Goal: Register for event/course

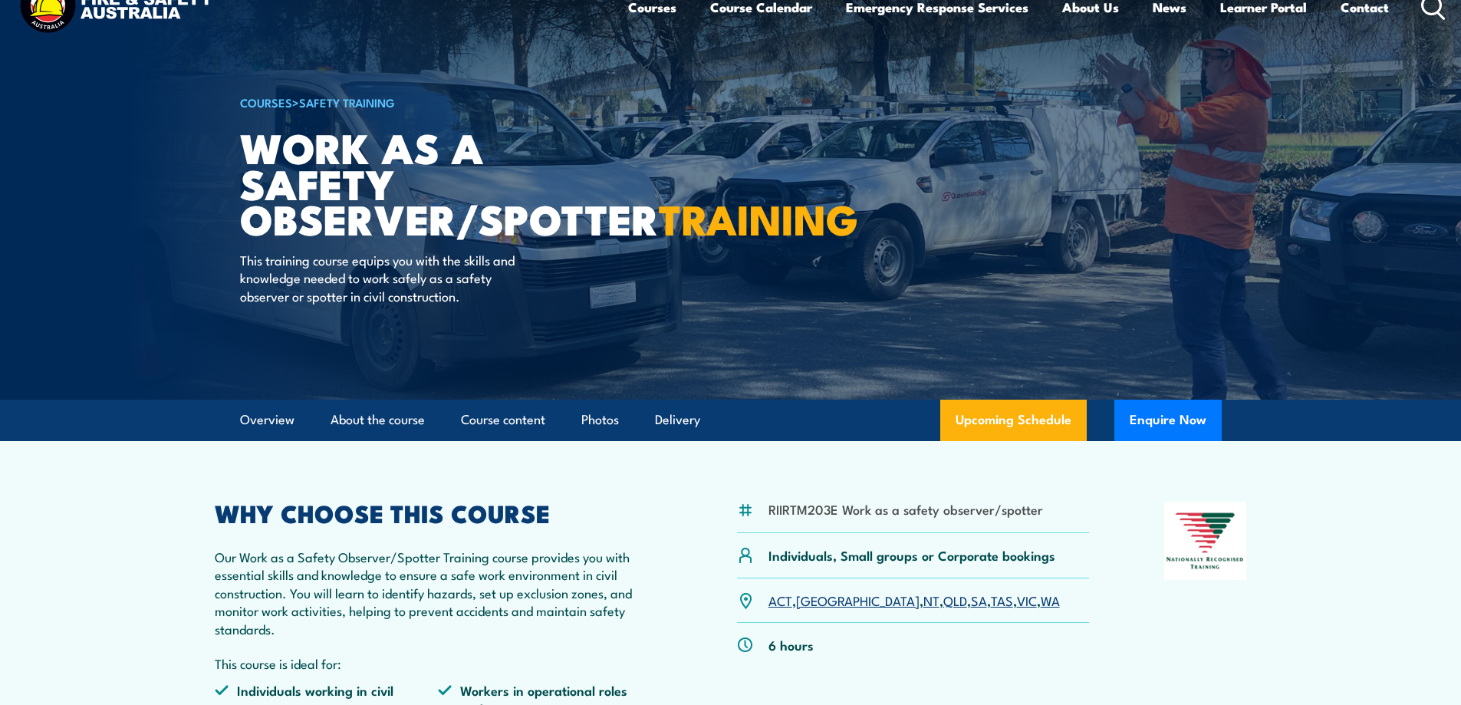
scroll to position [77, 0]
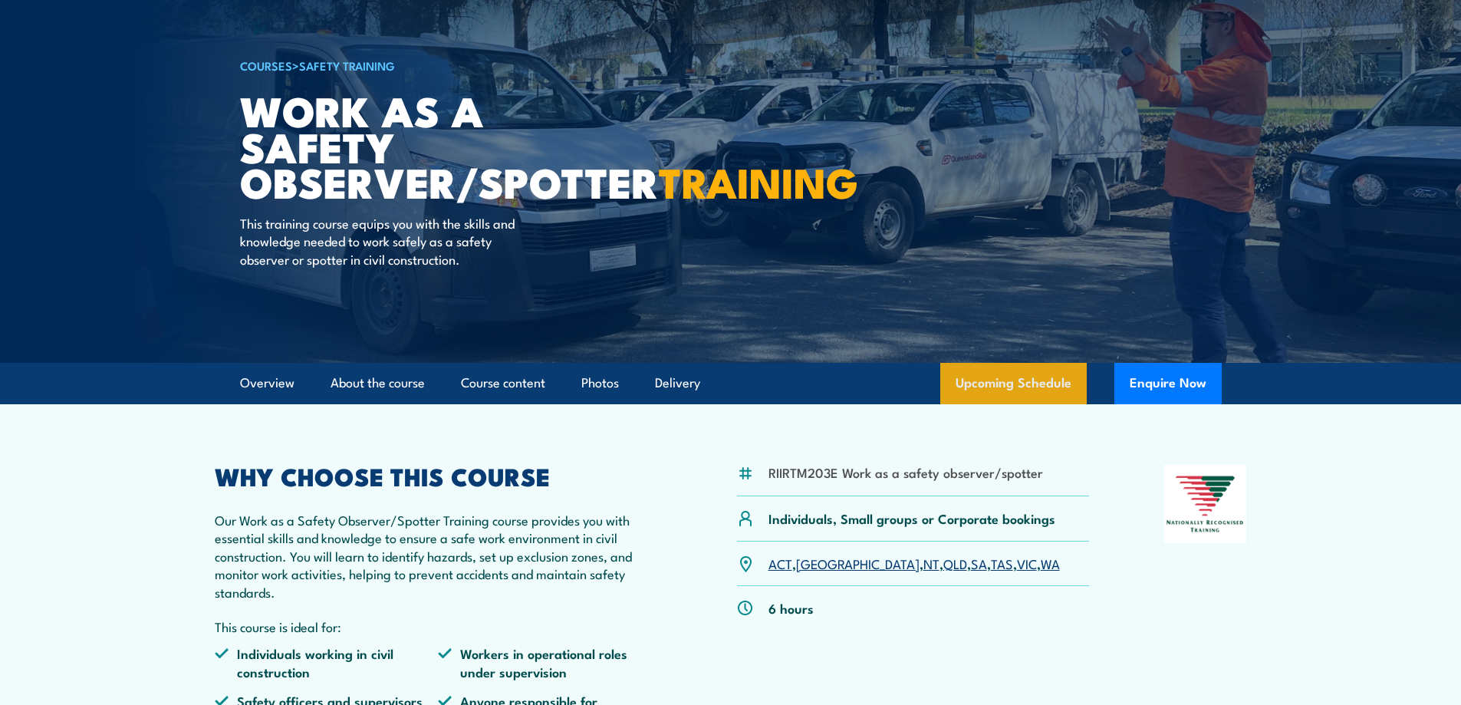
click at [1035, 387] on link "Upcoming Schedule" at bounding box center [1013, 383] width 146 height 41
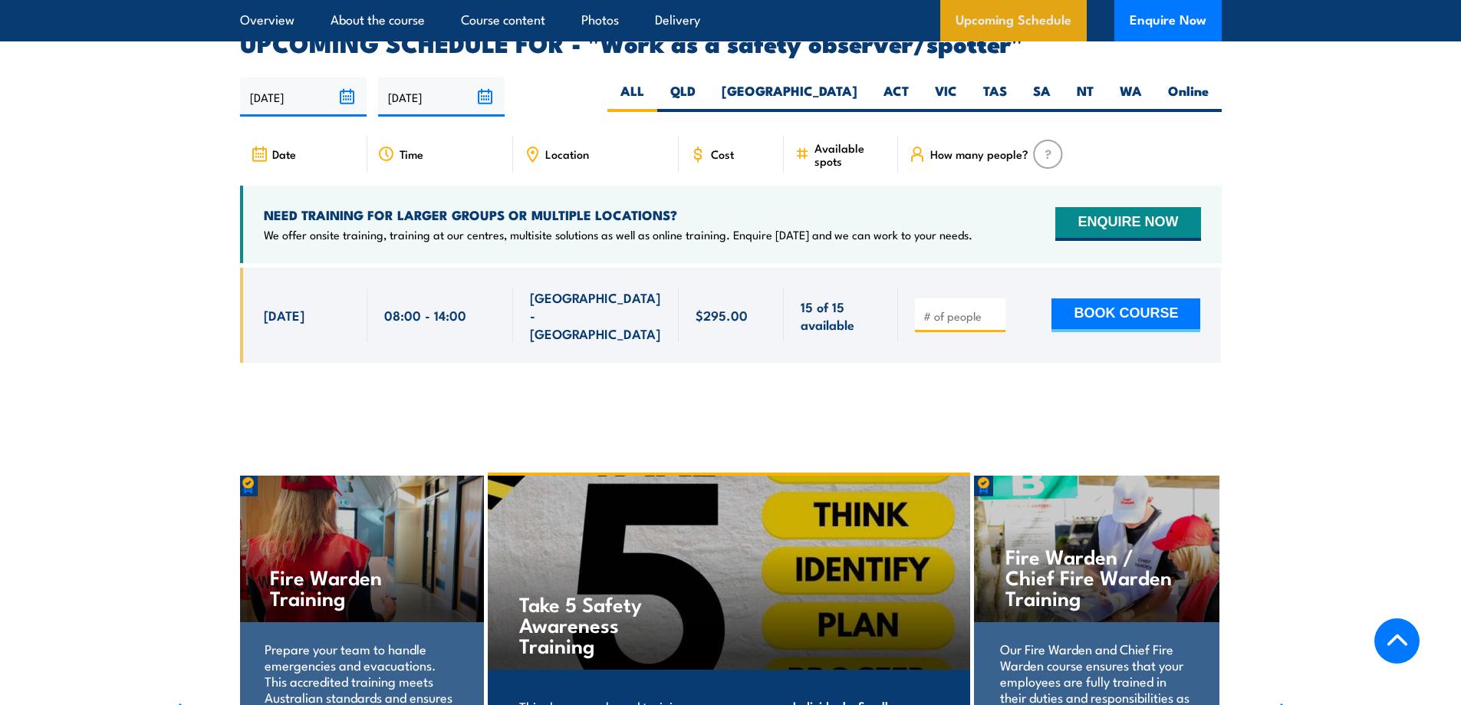
scroll to position [2351, 0]
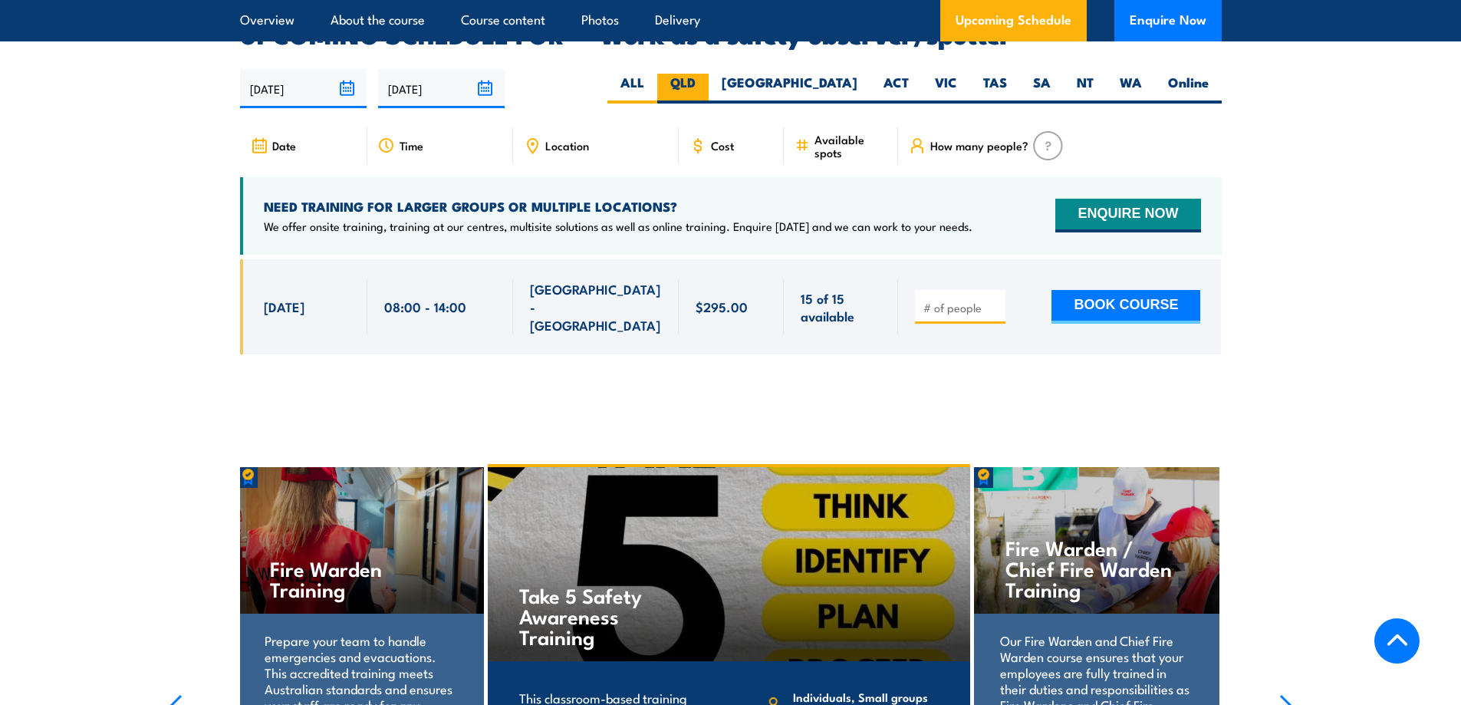
click at [709, 74] on label "QLD" at bounding box center [682, 89] width 51 height 30
click at [706, 74] on input "QLD" at bounding box center [701, 79] width 10 height 10
radio input "true"
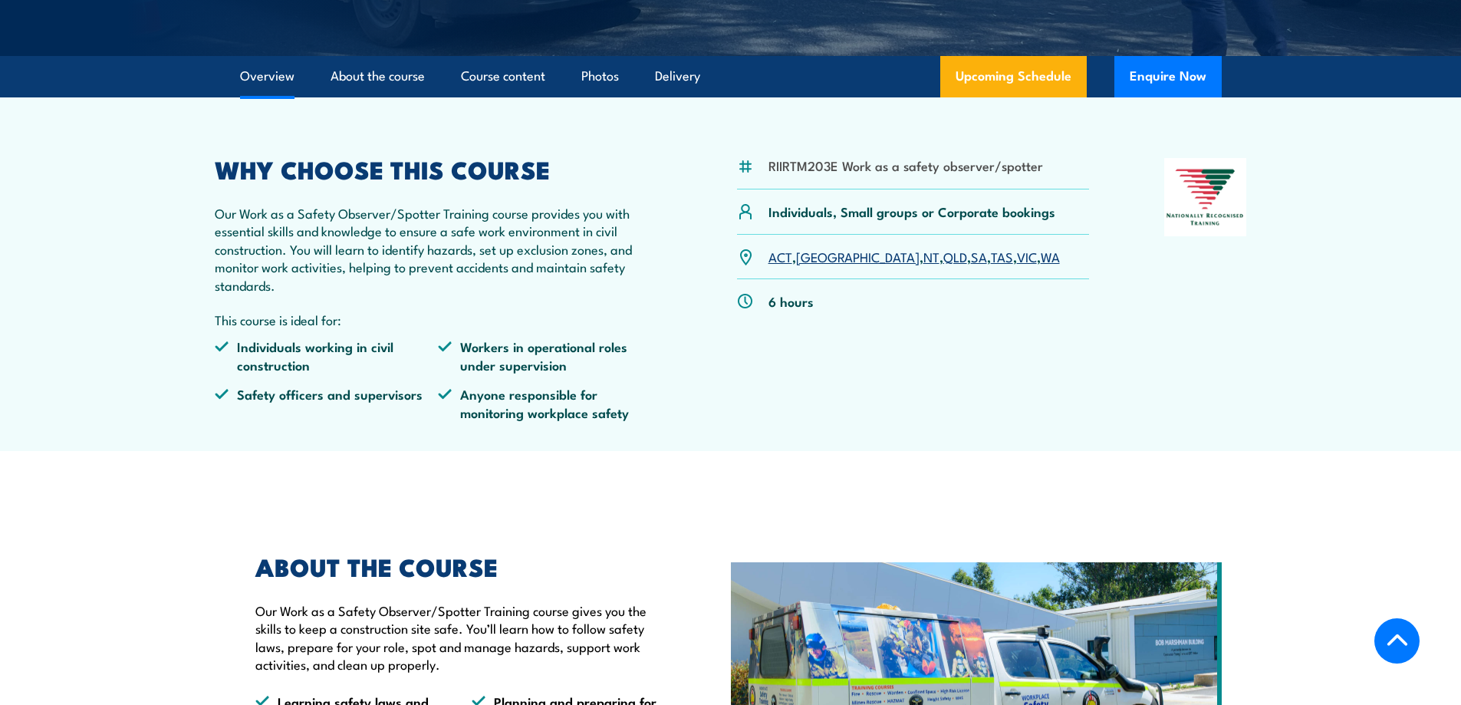
scroll to position [460, 0]
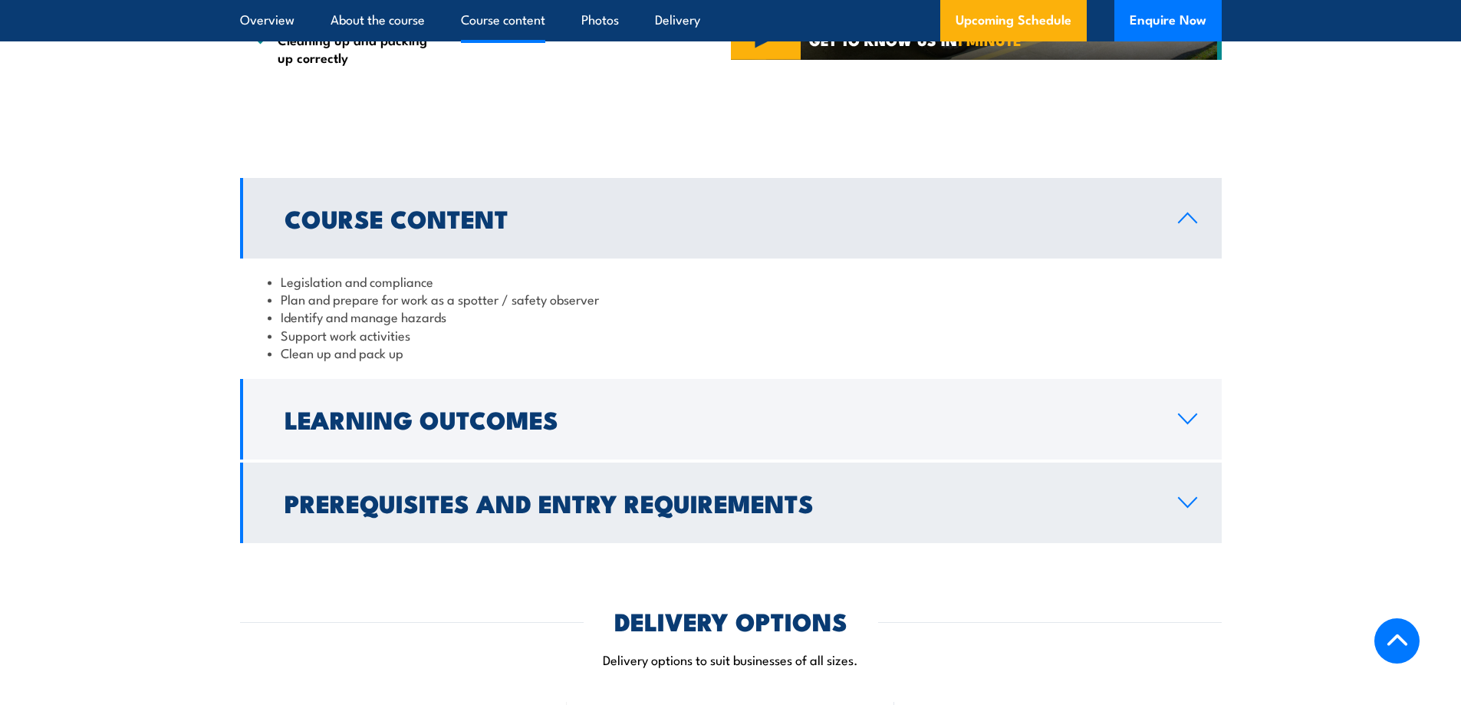
click at [679, 492] on h2 "Prerequisites and Entry Requirements" at bounding box center [719, 502] width 869 height 21
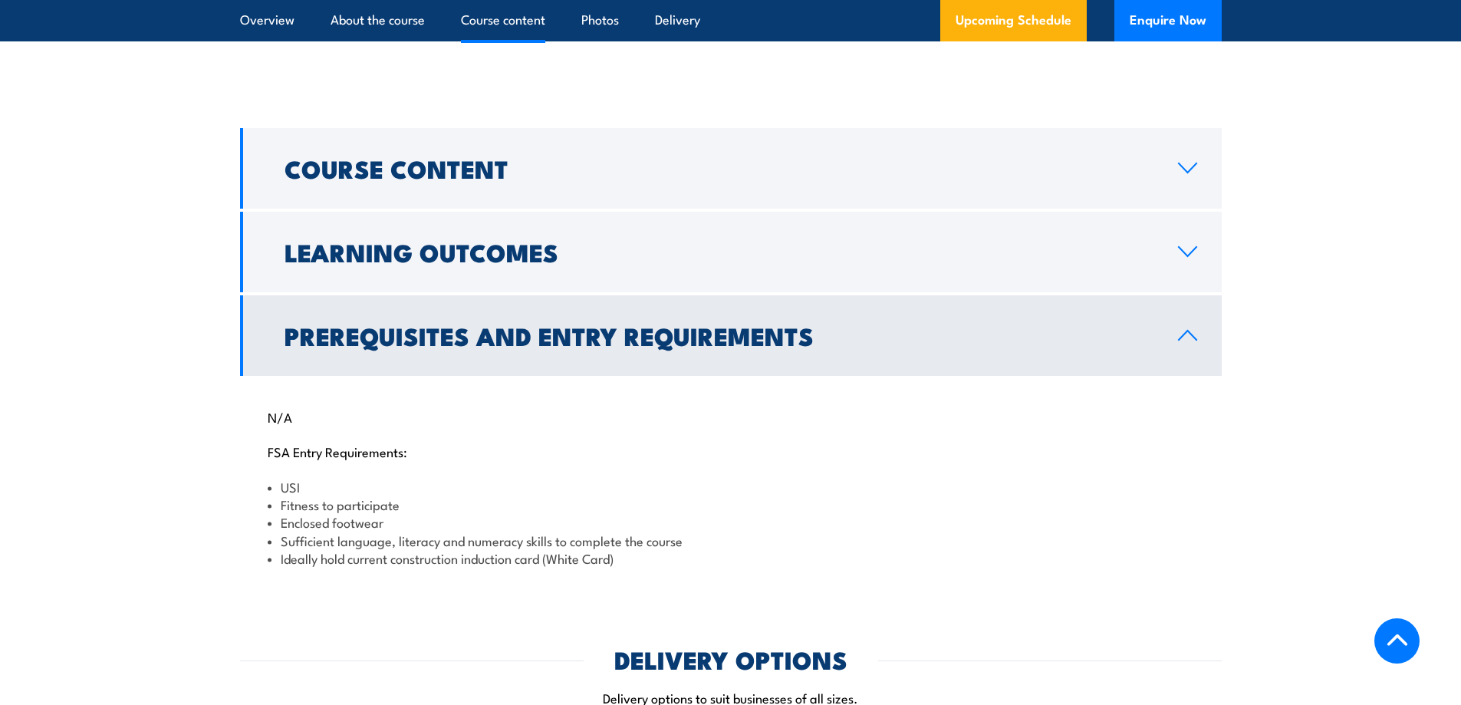
scroll to position [1227, 0]
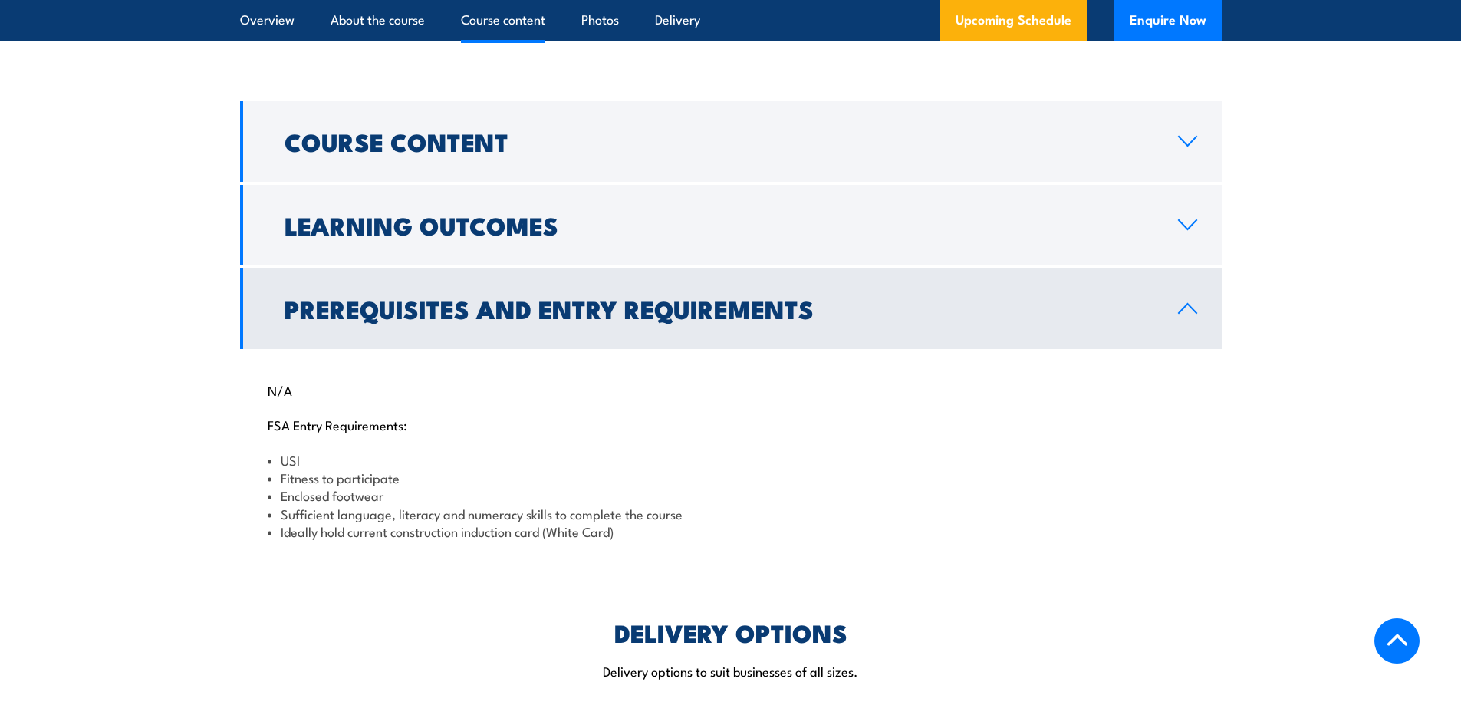
click at [521, 319] on h2 "Prerequisites and Entry Requirements" at bounding box center [719, 308] width 869 height 21
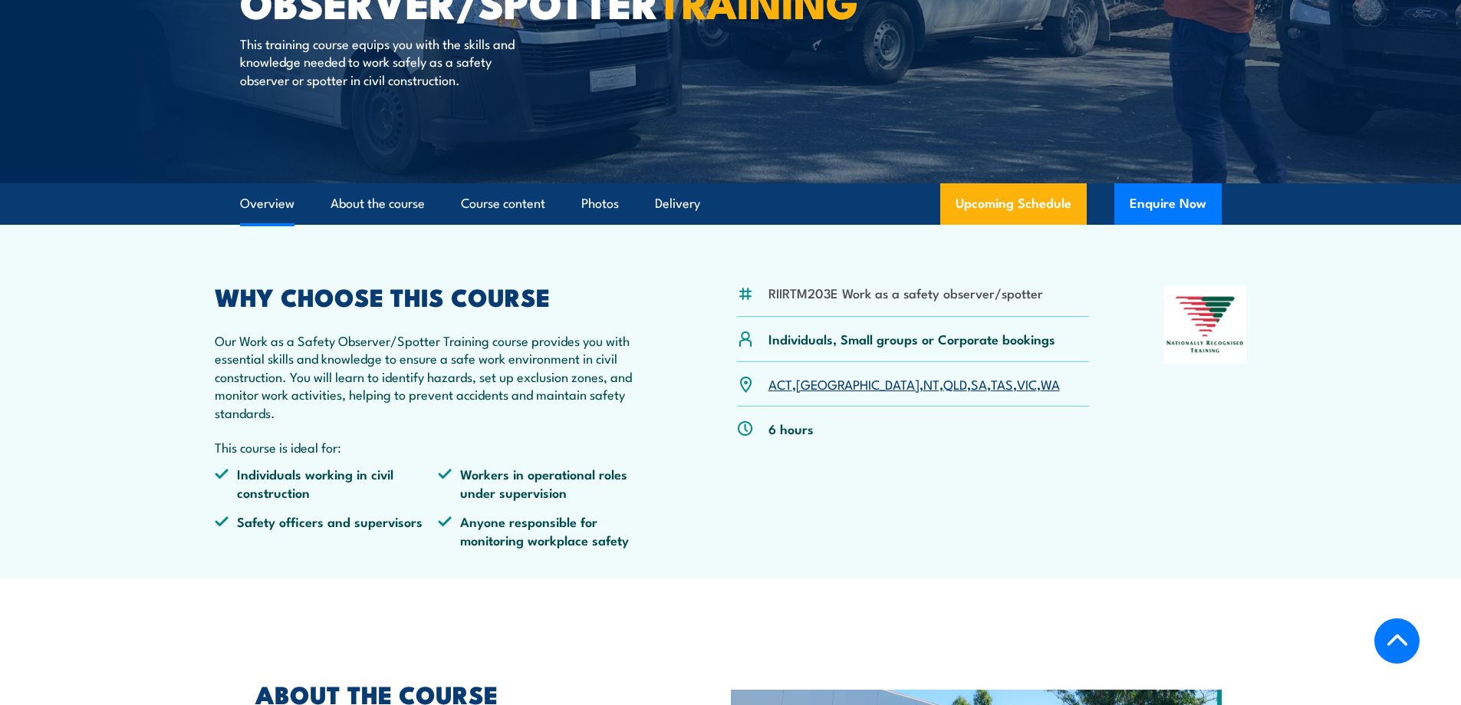
scroll to position [230, 0]
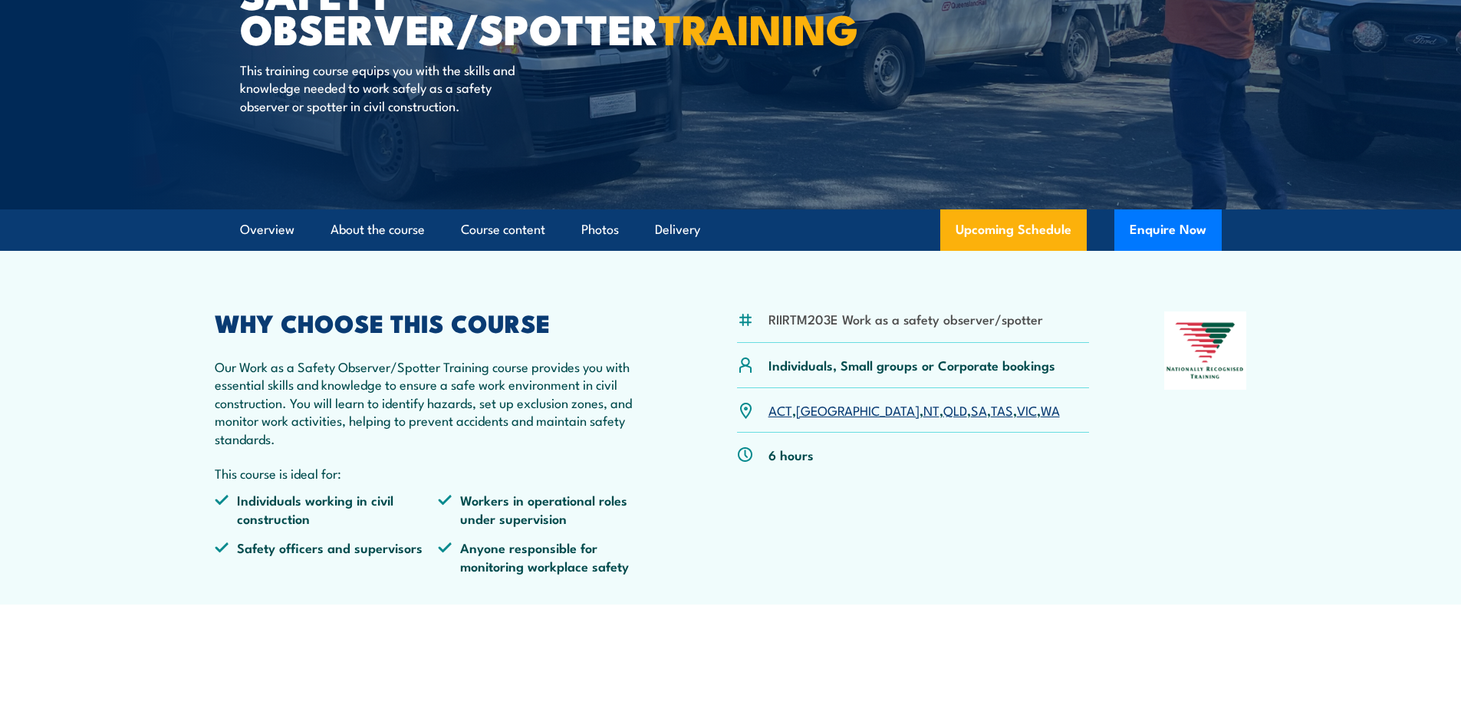
click at [943, 413] on link "QLD" at bounding box center [955, 409] width 24 height 18
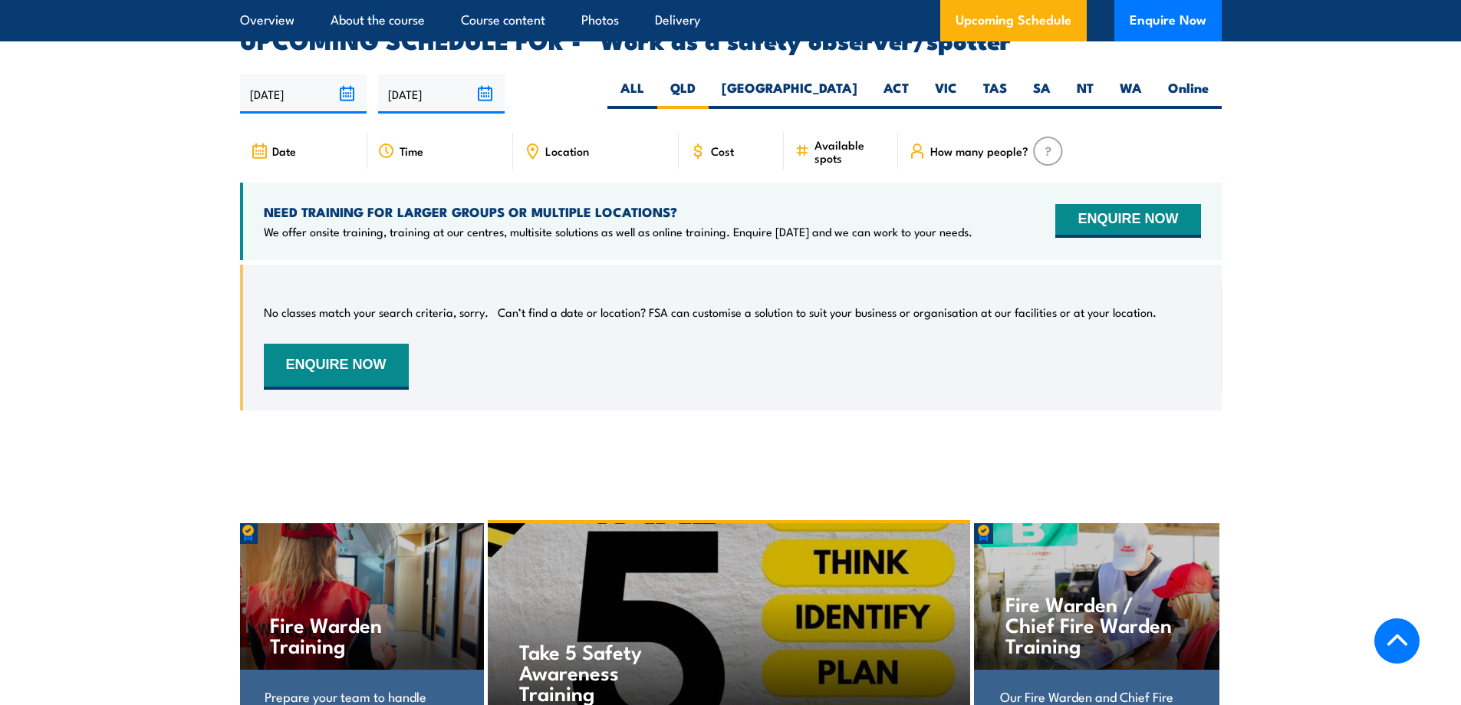
scroll to position [2351, 0]
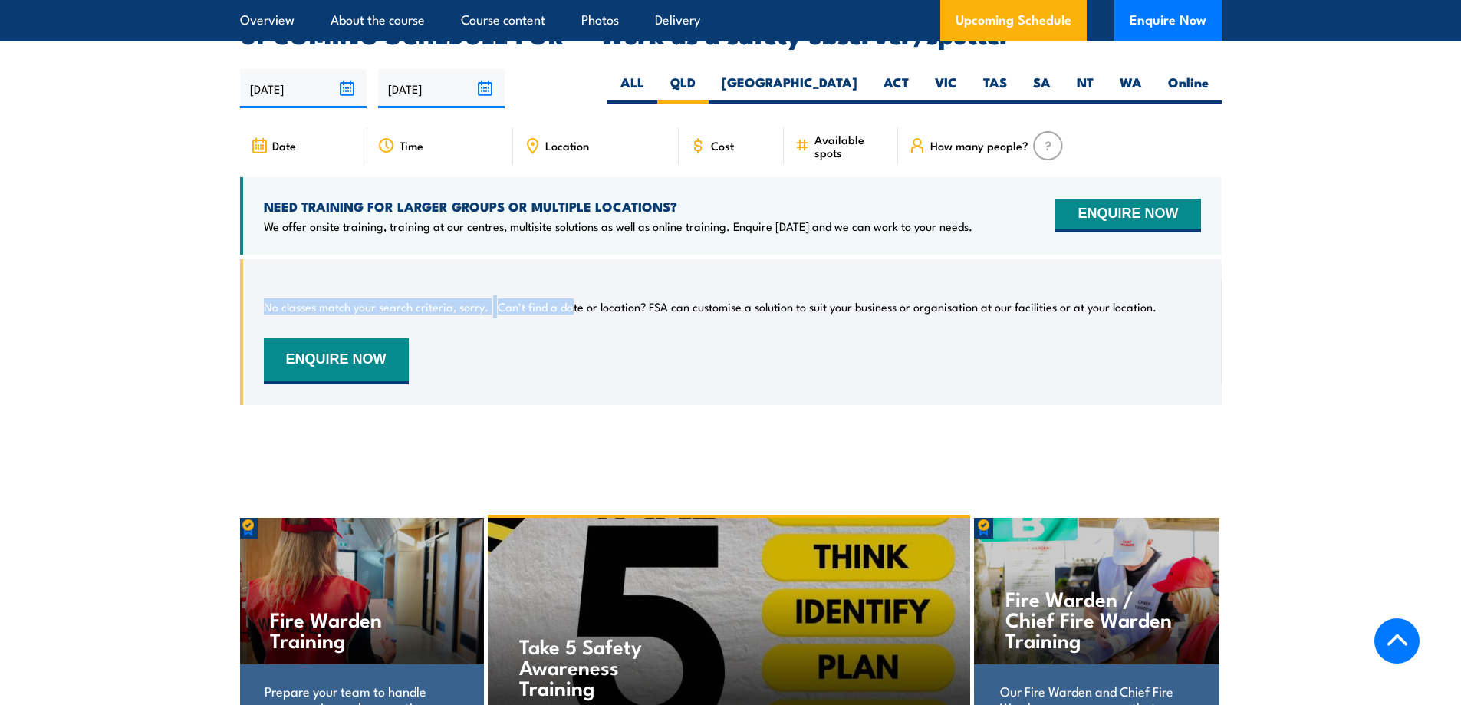
drag, startPoint x: 265, startPoint y: 274, endPoint x: 589, endPoint y: 291, distance: 324.8
click at [577, 282] on div "No classes match your search criteria, sorry. Can’t find a date or location? FS…" at bounding box center [732, 332] width 937 height 104
click at [798, 344] on div "No classes match your search criteria, sorry. Can’t find a date or location? FS…" at bounding box center [732, 332] width 937 height 104
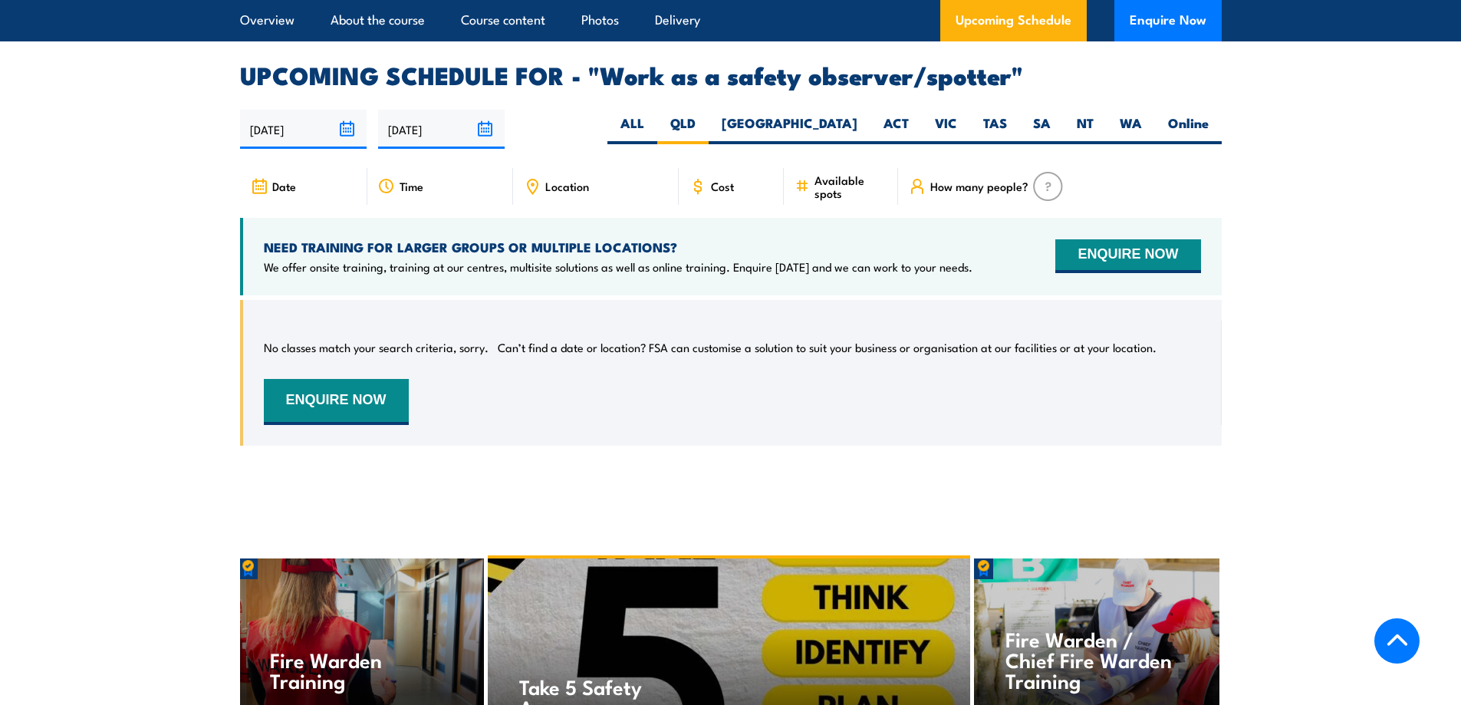
scroll to position [2274, 0]
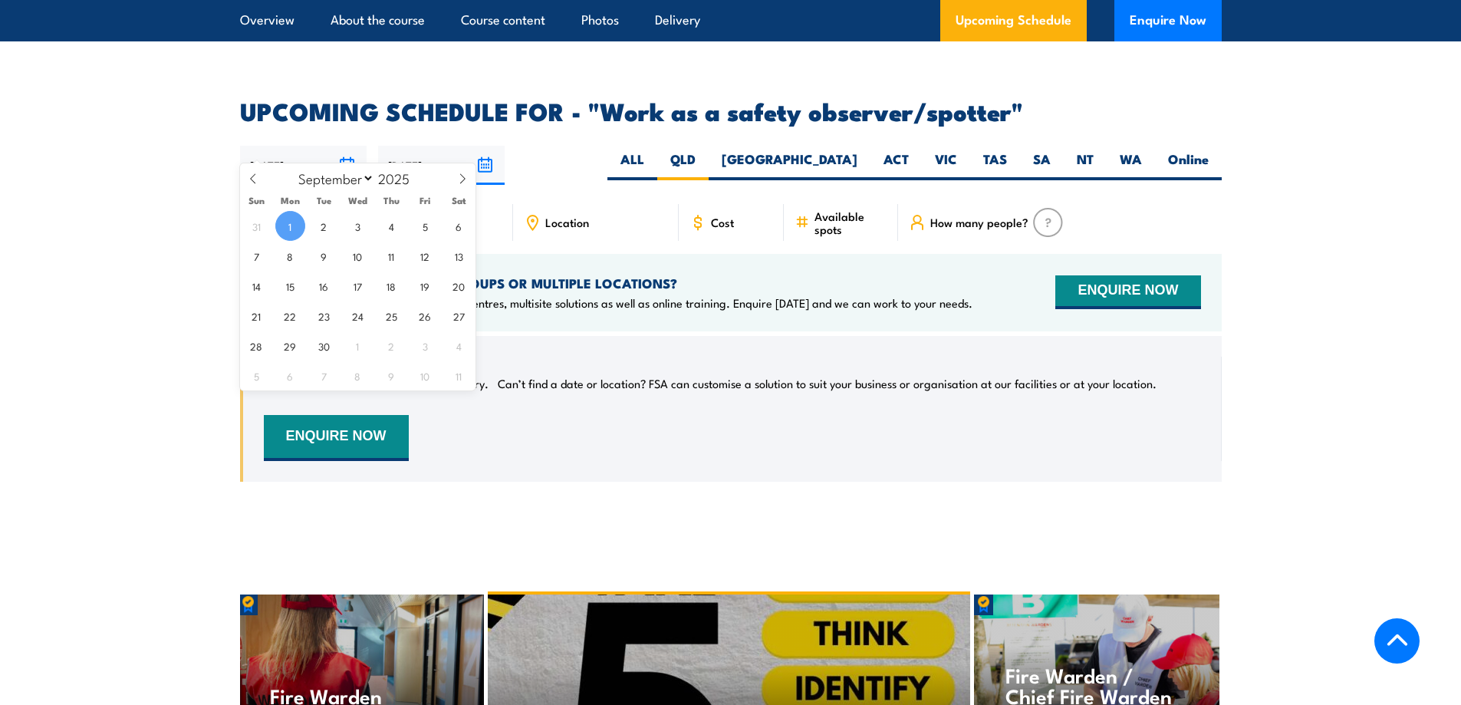
click at [350, 146] on input "[DATE]" at bounding box center [303, 165] width 127 height 39
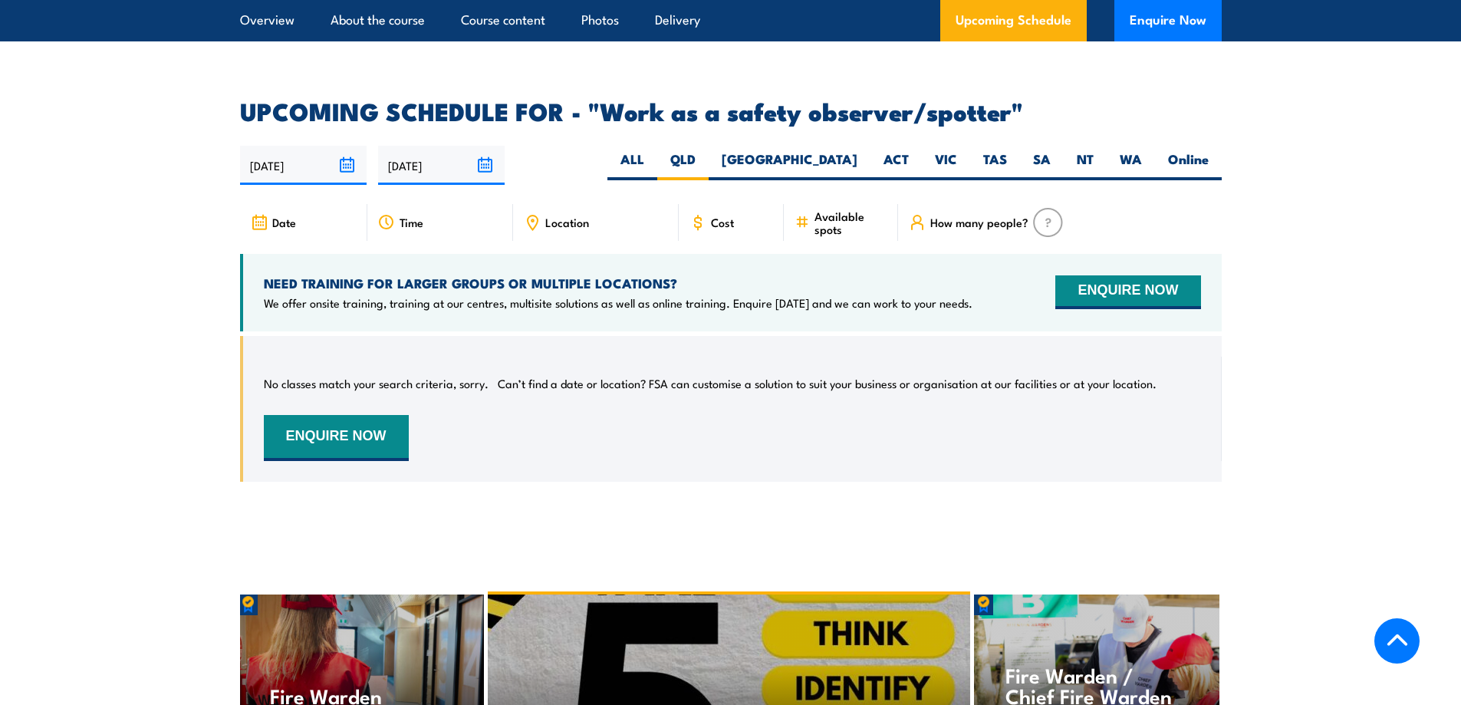
click at [199, 219] on section "UPCOMING SCHEDULE FOR - "Work as a safety observer/spotter" 01/09/2025 28/02/20…" at bounding box center [730, 302] width 1461 height 405
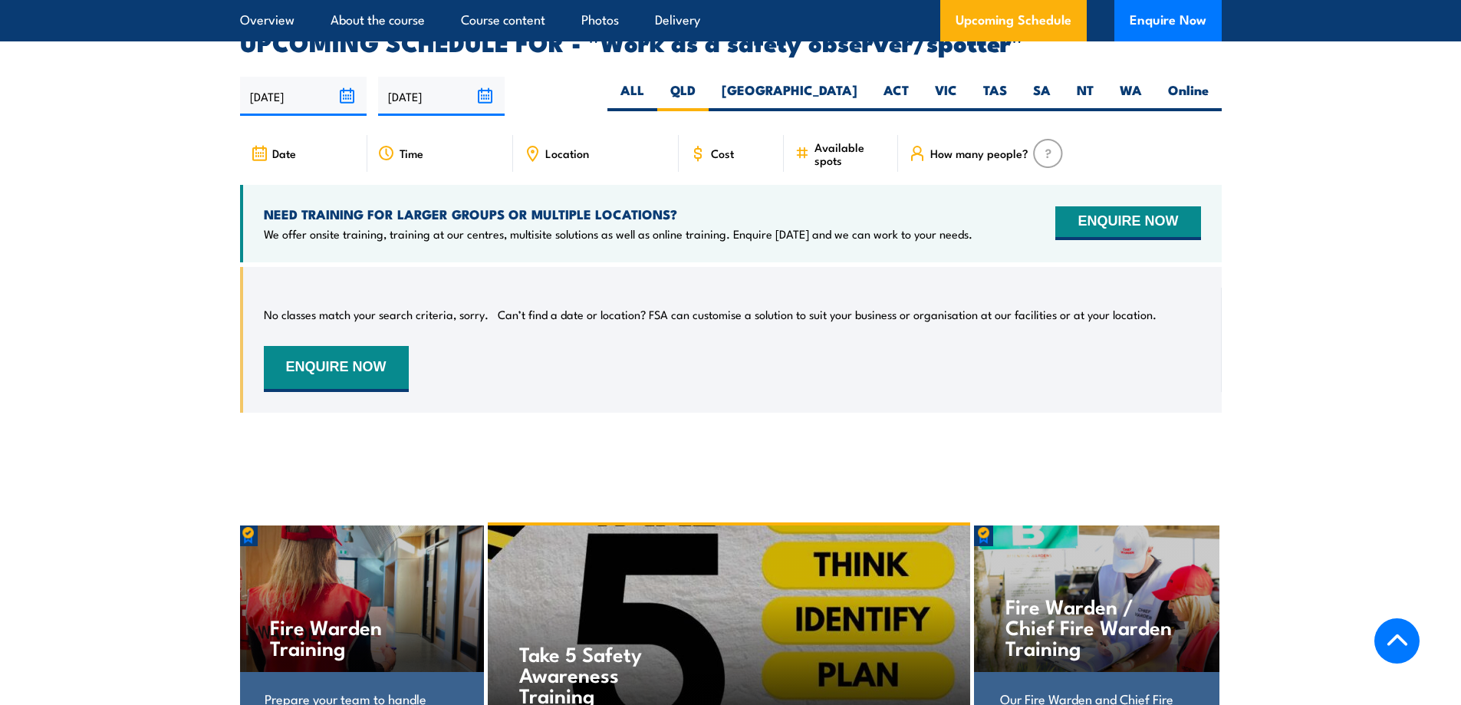
scroll to position [2351, 0]
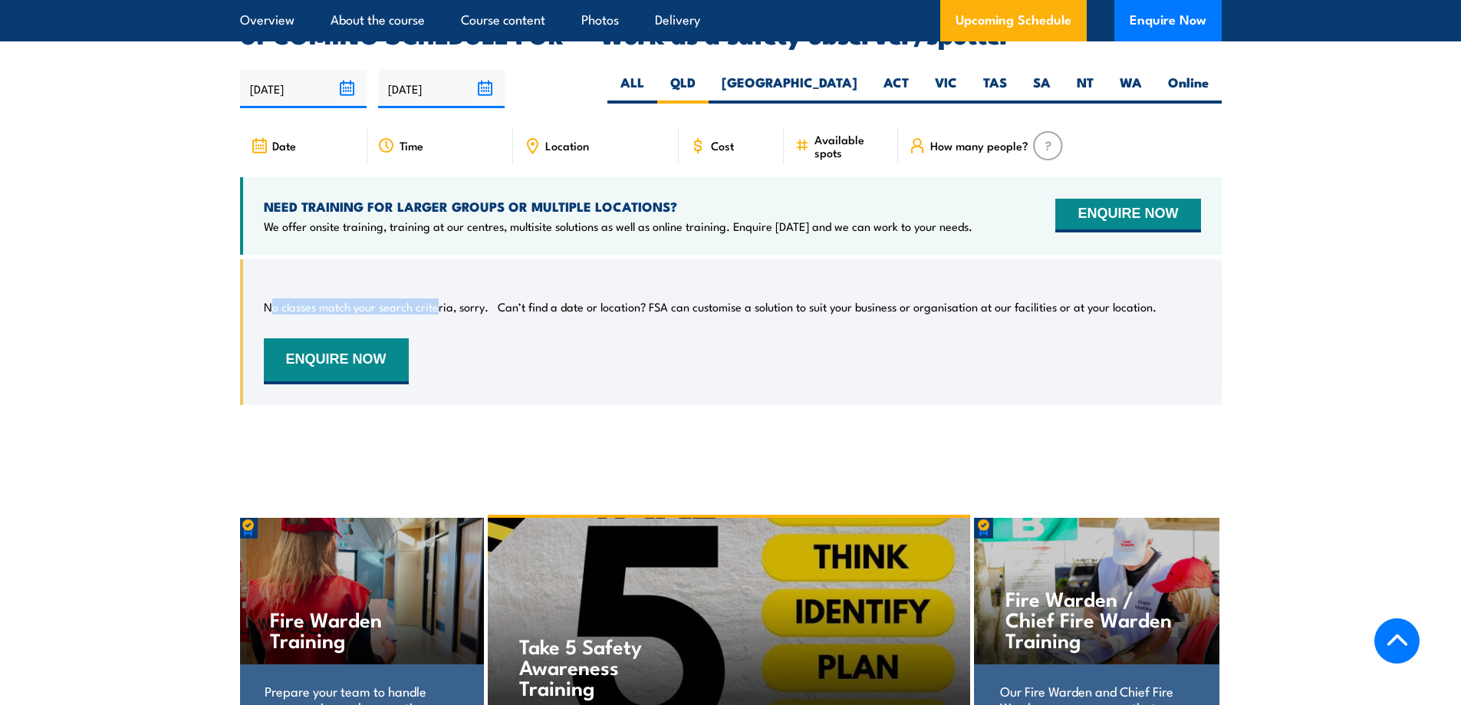
drag, startPoint x: 268, startPoint y: 287, endPoint x: 436, endPoint y: 285, distance: 167.2
click at [436, 299] on p "No classes match your search criteria, sorry." at bounding box center [376, 306] width 225 height 15
click at [486, 321] on div "No classes match your search criteria, sorry. Can’t find a date or location? FS…" at bounding box center [732, 332] width 937 height 104
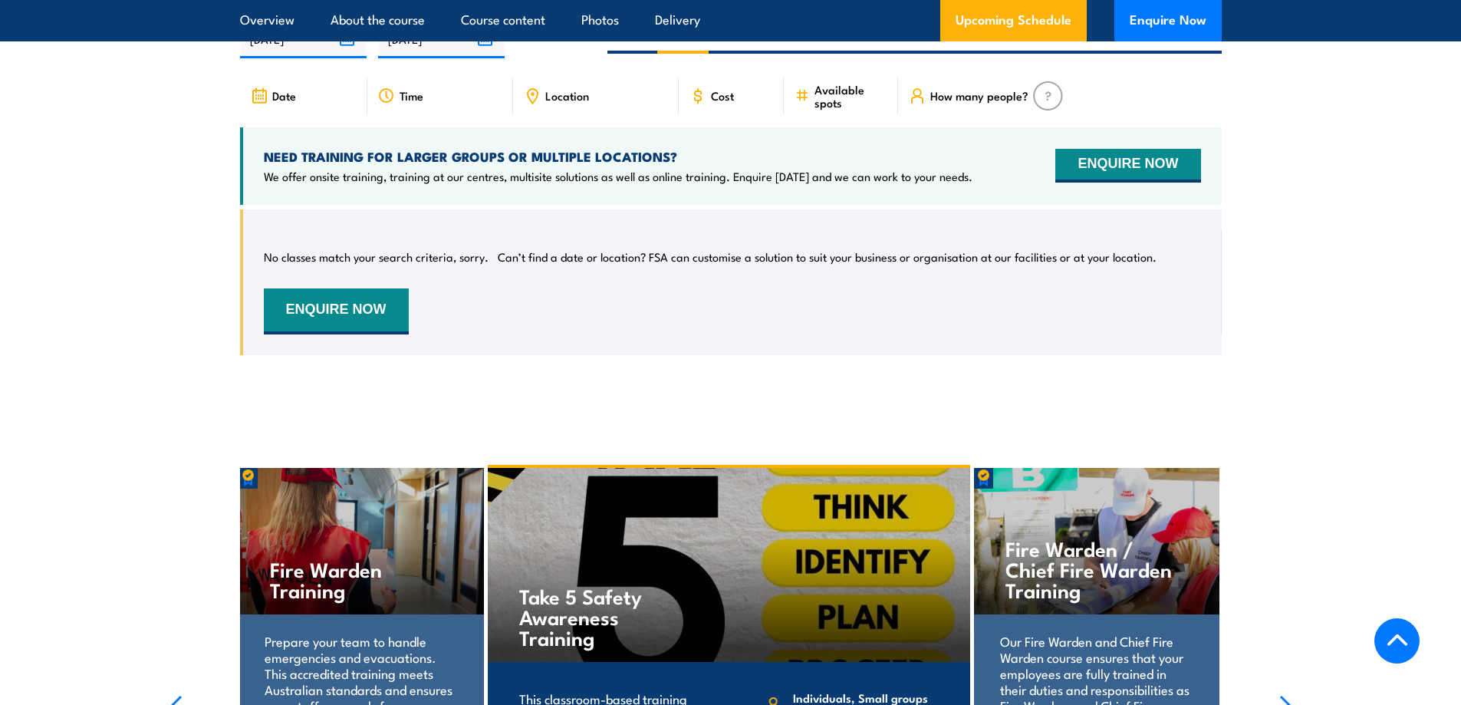
scroll to position [2427, 0]
